Goal: Task Accomplishment & Management: Manage account settings

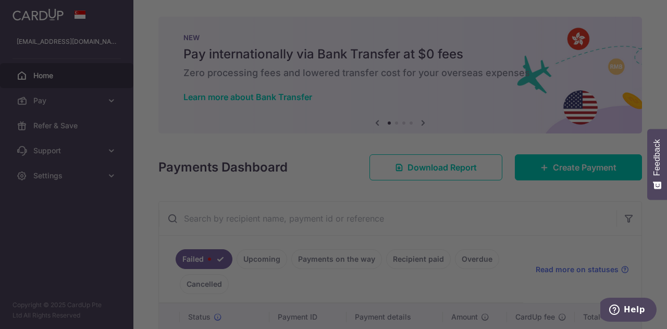
click at [35, 96] on div at bounding box center [337, 166] width 674 height 332
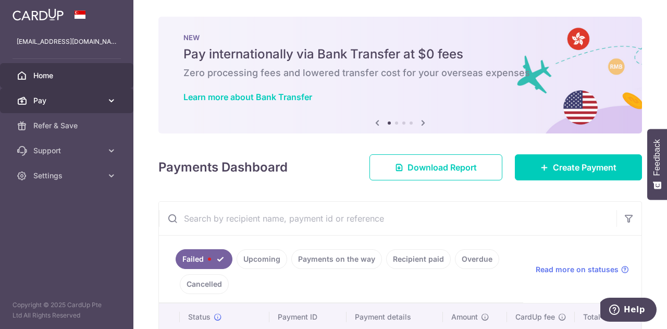
click at [66, 99] on span "Pay" at bounding box center [67, 100] width 69 height 10
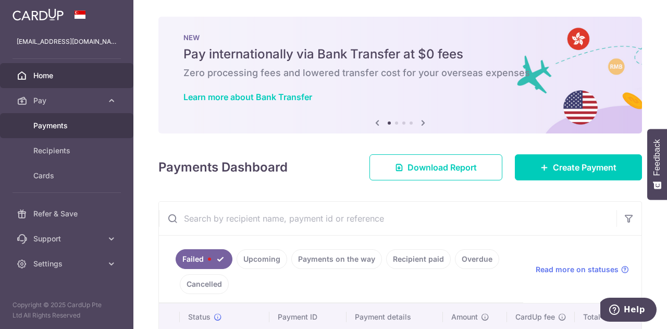
click at [60, 122] on span "Payments" at bounding box center [67, 125] width 69 height 10
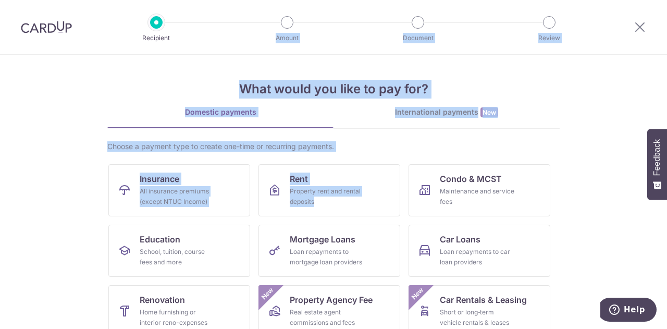
drag, startPoint x: 654, startPoint y: 119, endPoint x: 288, endPoint y: 30, distance: 376.9
click at [288, 30] on div "Recipient Amount Document Review What would you like to pay for? Domestic payme…" at bounding box center [333, 164] width 667 height 329
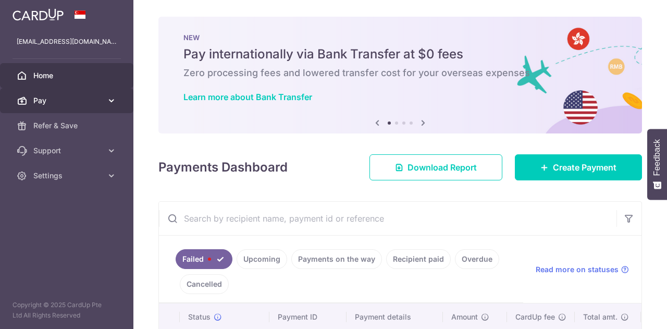
click at [48, 107] on link "Pay" at bounding box center [66, 100] width 133 height 25
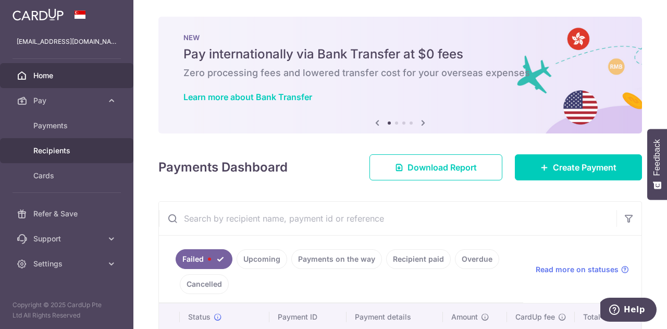
click at [59, 153] on span "Recipients" at bounding box center [67, 150] width 69 height 10
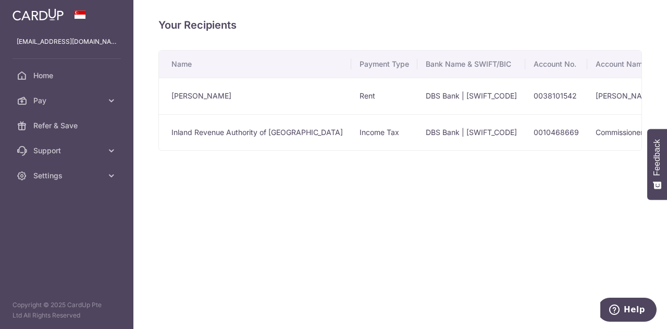
click at [176, 200] on div "Your Recipients Name Payment Type Bank Name & SWIFT/BIC Account No. Account Nam…" at bounding box center [400, 164] width 534 height 329
